Goal: Find specific page/section: Find specific page/section

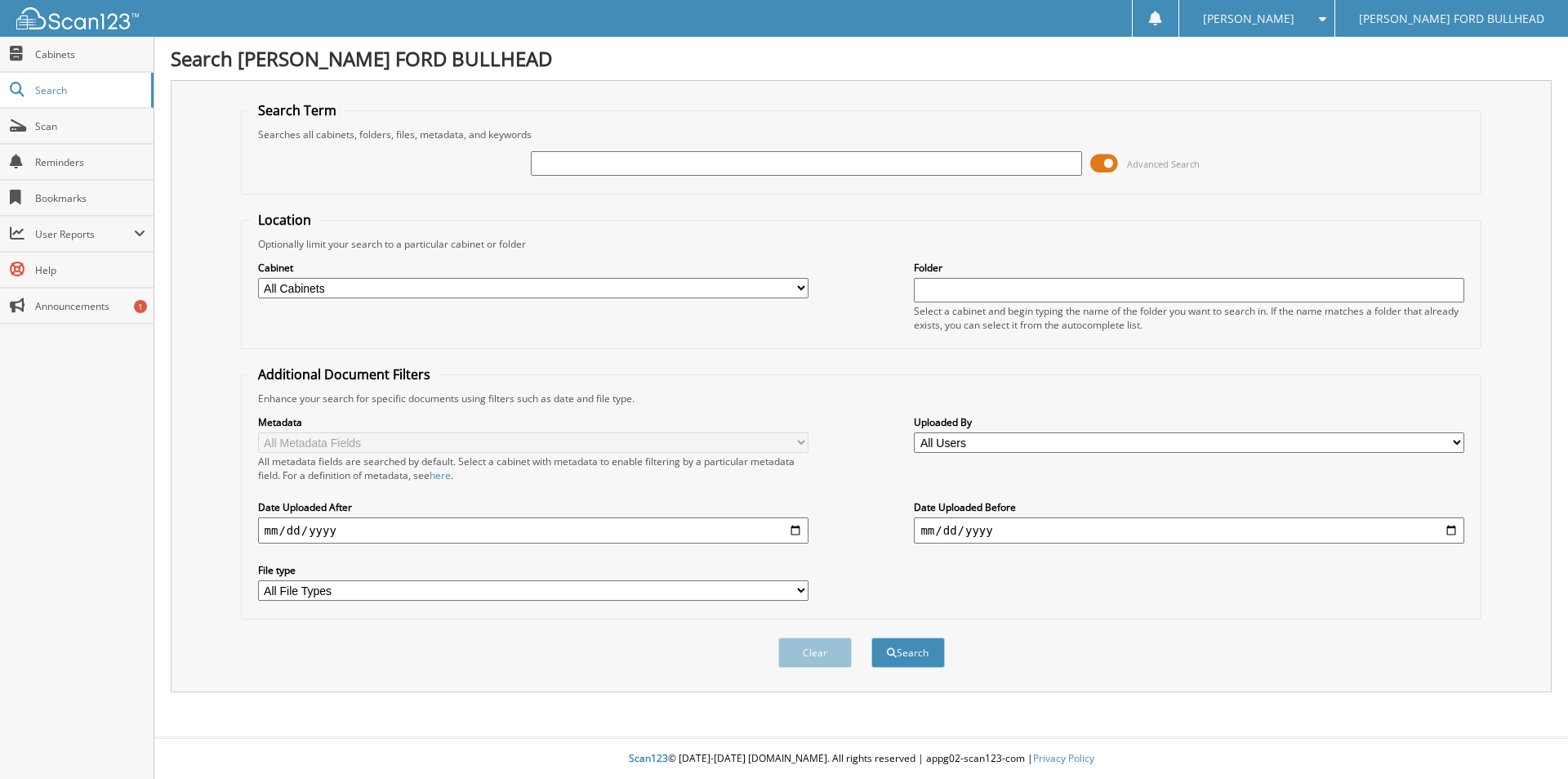
click at [559, 163] on input "text" at bounding box center [806, 163] width 550 height 25
click at [616, 168] on input "text" at bounding box center [806, 163] width 550 height 25
type input "5146165"
click at [872, 637] on button "Search" at bounding box center [908, 651] width 74 height 30
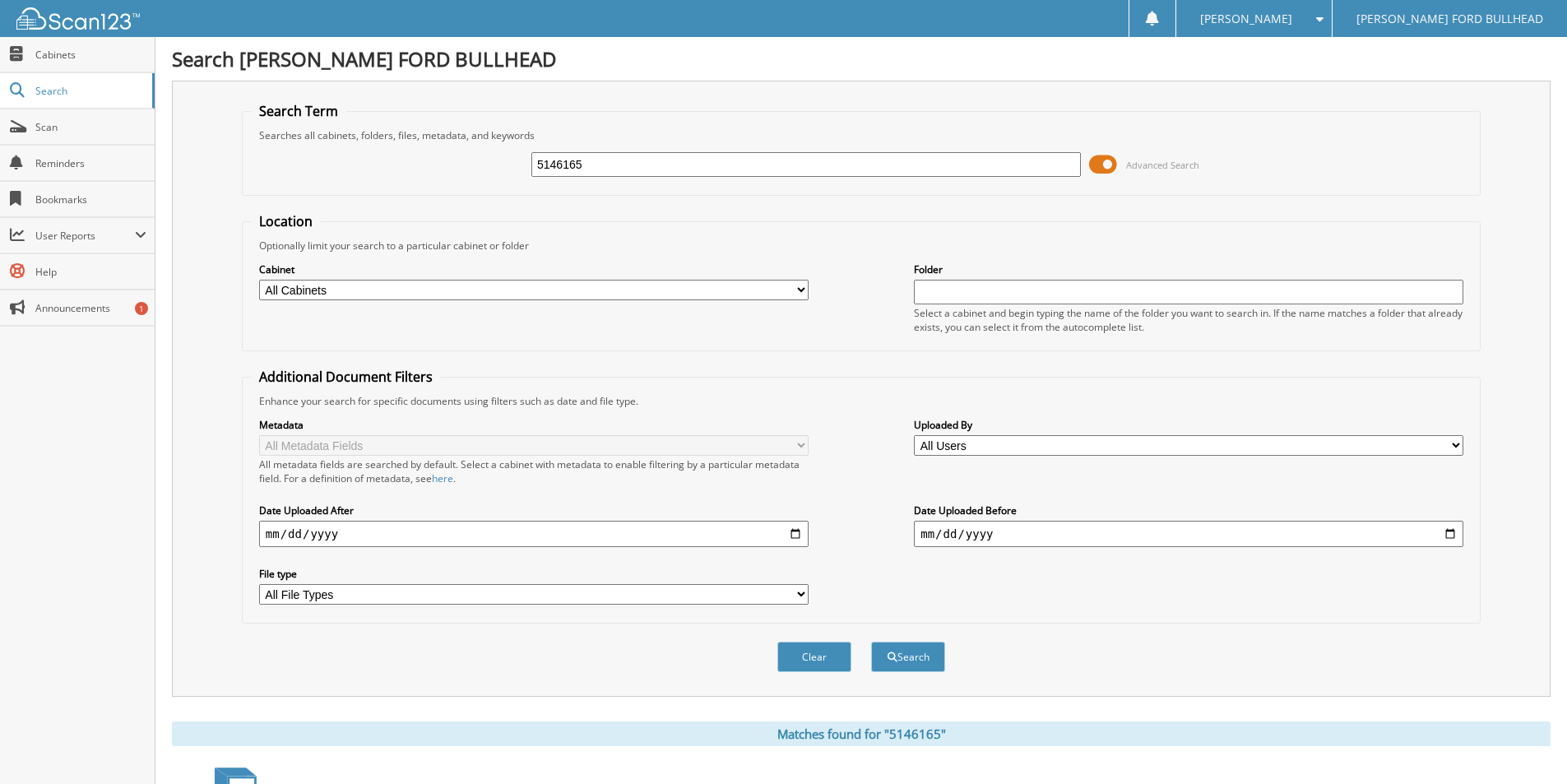
scroll to position [200, 0]
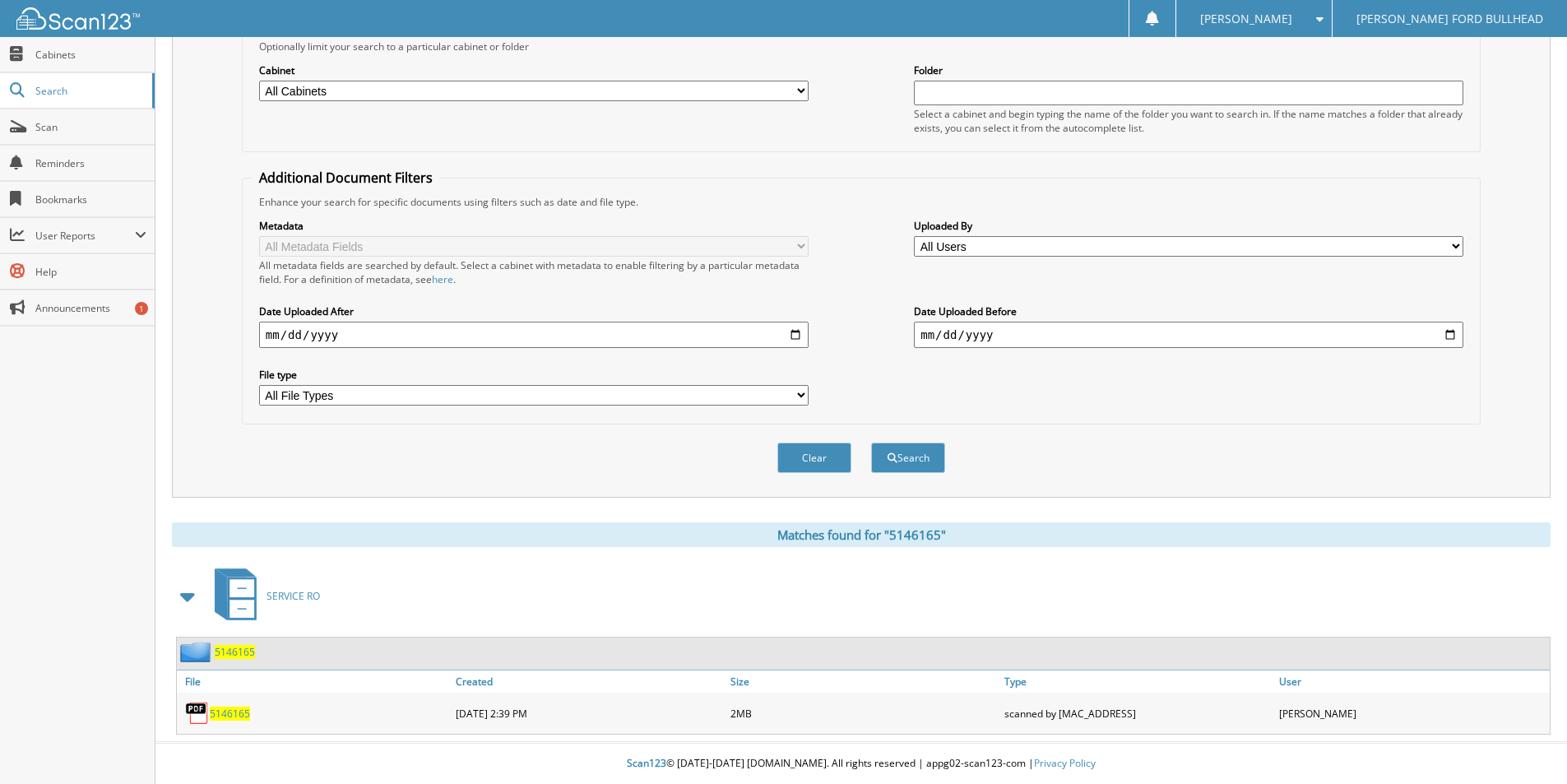
click at [230, 714] on span "5146165" at bounding box center [230, 713] width 41 height 14
